Goal: Information Seeking & Learning: Learn about a topic

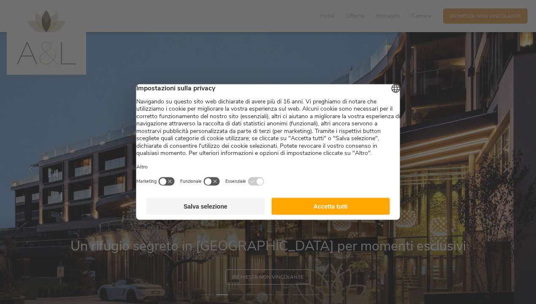
click at [199, 215] on button "Salva selezione" at bounding box center [205, 206] width 119 height 17
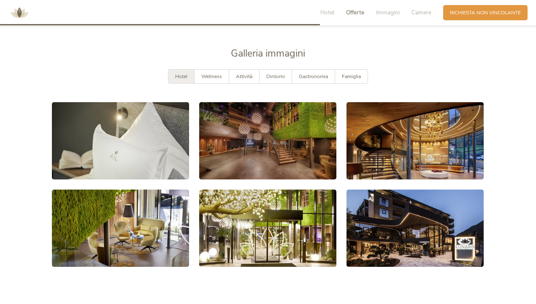
scroll to position [1259, 0]
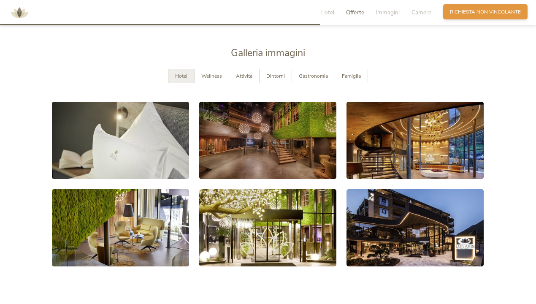
click at [490, 10] on span "Richiesta non vincolante" at bounding box center [485, 11] width 71 height 7
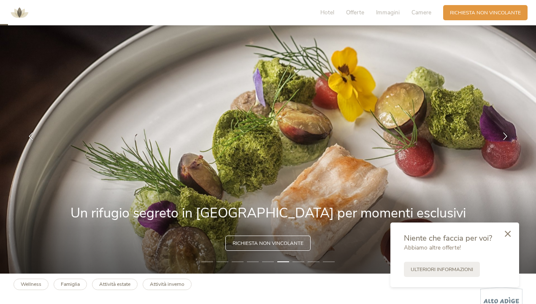
scroll to position [32, 0]
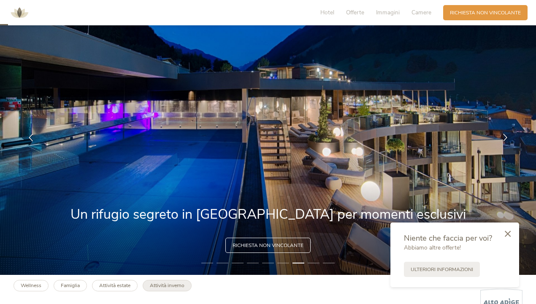
click at [166, 287] on b "Attività inverno" at bounding box center [167, 285] width 35 height 7
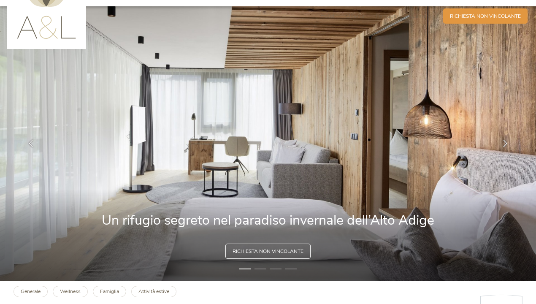
scroll to position [2, 0]
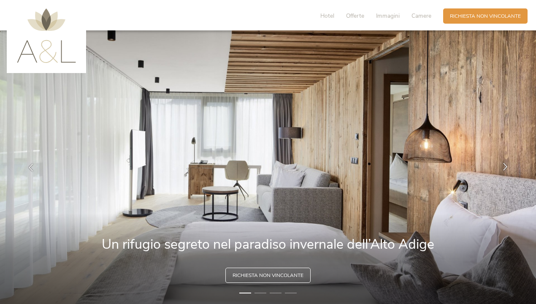
click at [507, 167] on icon at bounding box center [506, 167] width 8 height 8
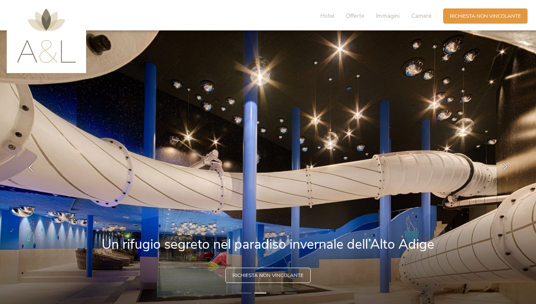
click at [507, 167] on icon at bounding box center [506, 167] width 8 height 8
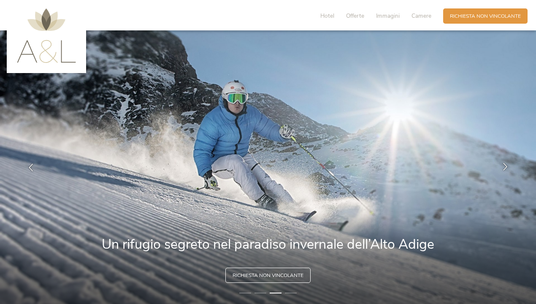
click at [507, 167] on icon at bounding box center [506, 167] width 8 height 8
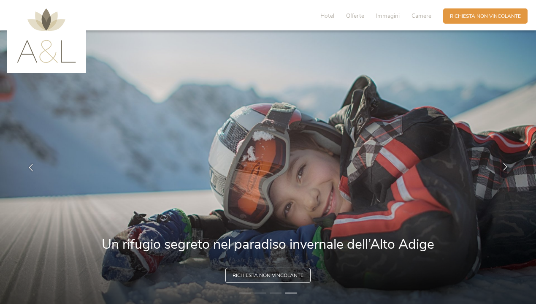
click at [507, 167] on icon at bounding box center [506, 167] width 8 height 8
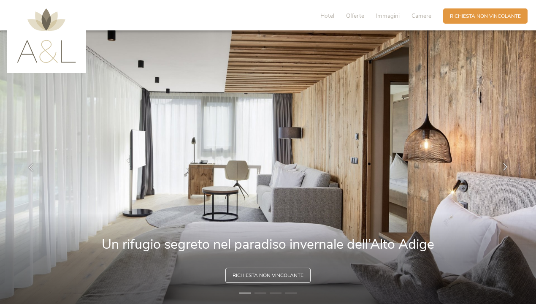
click at [507, 167] on icon at bounding box center [506, 167] width 8 height 8
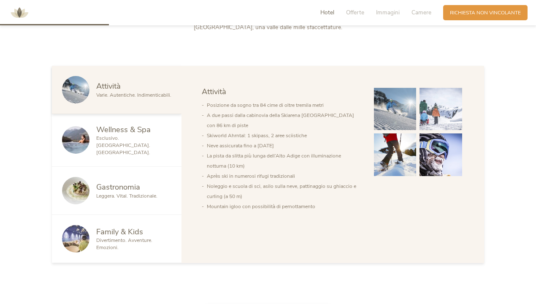
scroll to position [395, 0]
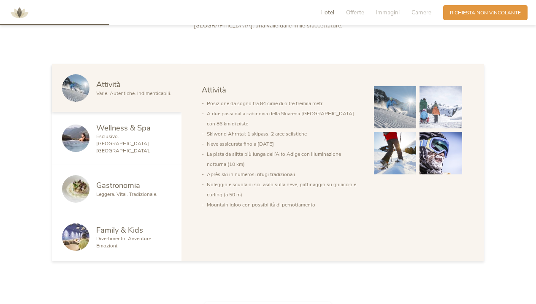
click at [127, 137] on span "Esclusivo. [GEOGRAPHIC_DATA]. [GEOGRAPHIC_DATA]." at bounding box center [123, 143] width 54 height 21
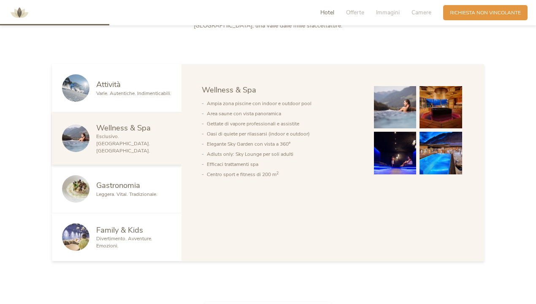
click at [401, 157] on img at bounding box center [395, 153] width 43 height 43
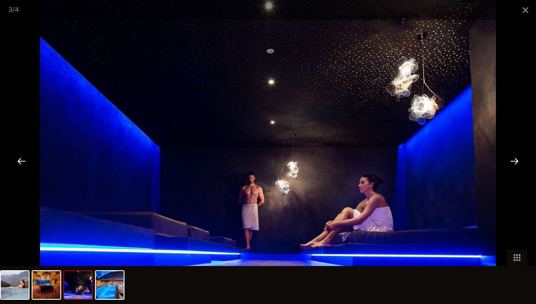
click at [519, 162] on div at bounding box center [515, 161] width 26 height 26
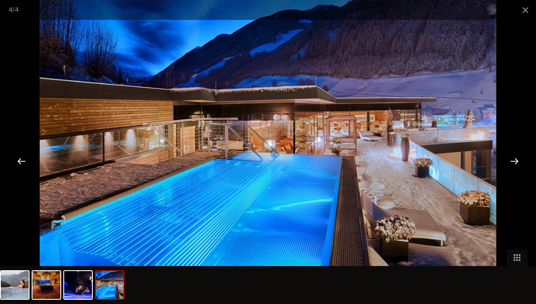
click at [519, 162] on div at bounding box center [515, 161] width 26 height 26
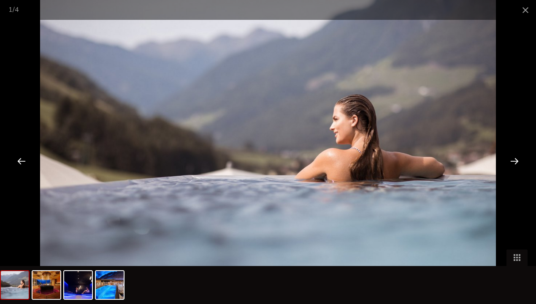
click at [519, 162] on div at bounding box center [515, 161] width 26 height 26
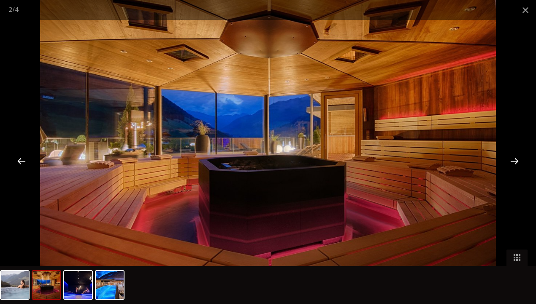
click at [519, 162] on div at bounding box center [515, 161] width 26 height 26
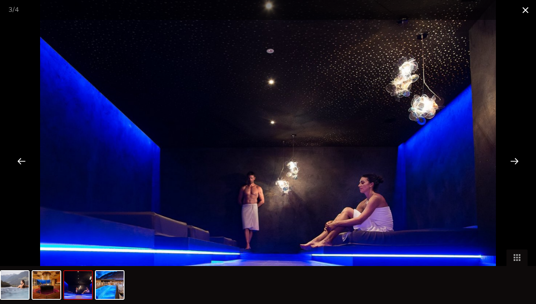
click at [525, 6] on span at bounding box center [525, 10] width 21 height 20
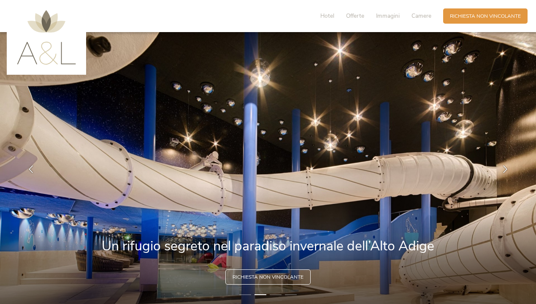
scroll to position [0, 0]
click at [325, 15] on span "Hotel" at bounding box center [327, 16] width 14 height 8
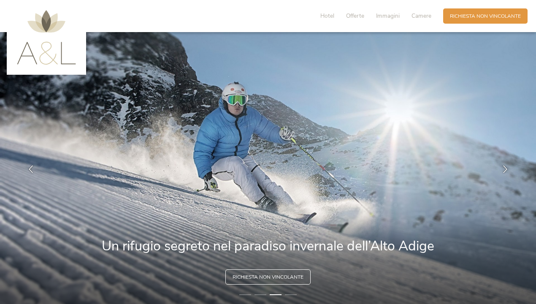
click at [44, 46] on img at bounding box center [46, 37] width 59 height 54
